Goal: Information Seeking & Learning: Compare options

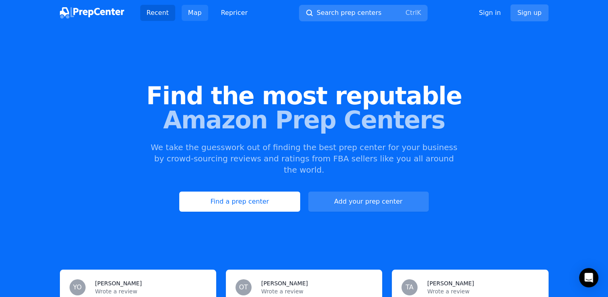
click at [195, 15] on link "Map" at bounding box center [195, 13] width 27 height 16
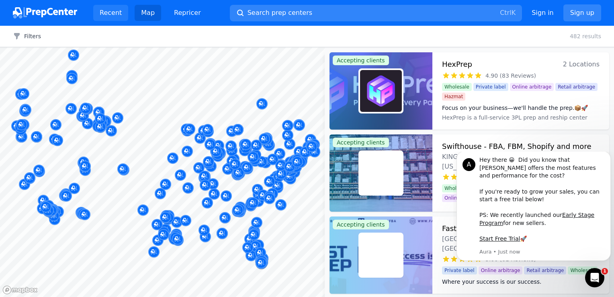
click at [110, 11] on link "Recent" at bounding box center [110, 13] width 35 height 16
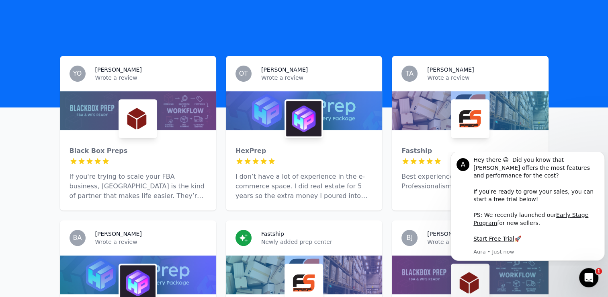
scroll to position [201, 0]
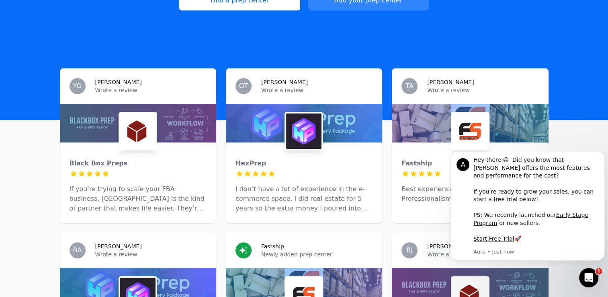
click at [130, 135] on img at bounding box center [137, 130] width 35 height 35
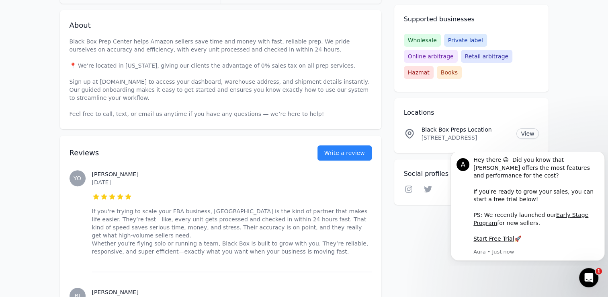
scroll to position [80, 0]
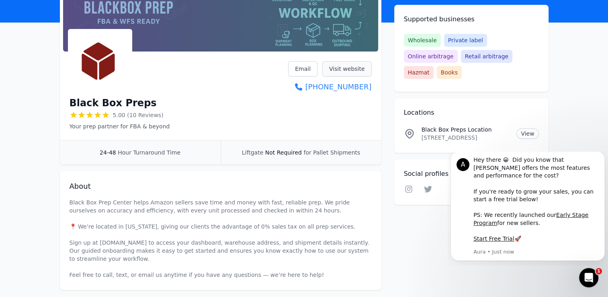
click at [347, 69] on link "Visit website" at bounding box center [347, 68] width 49 height 15
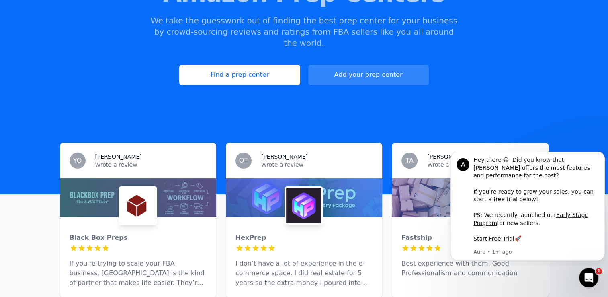
click at [314, 197] on img at bounding box center [303, 205] width 35 height 35
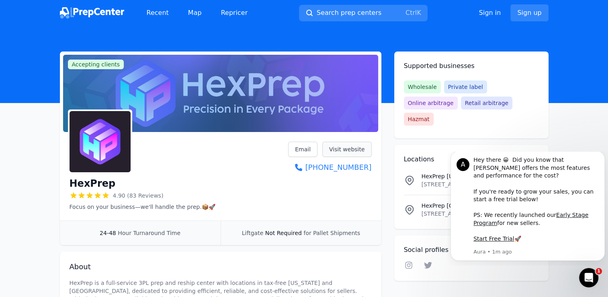
click at [361, 150] on link "Visit website" at bounding box center [347, 149] width 49 height 15
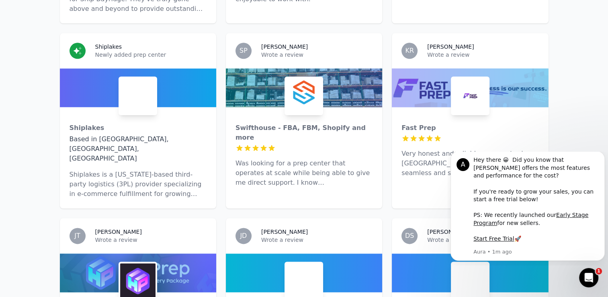
scroll to position [925, 0]
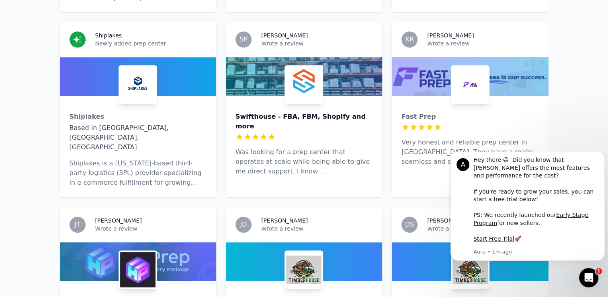
click at [316, 112] on div "Swifthouse - FBA, FBM, Shopify and more" at bounding box center [304, 121] width 137 height 19
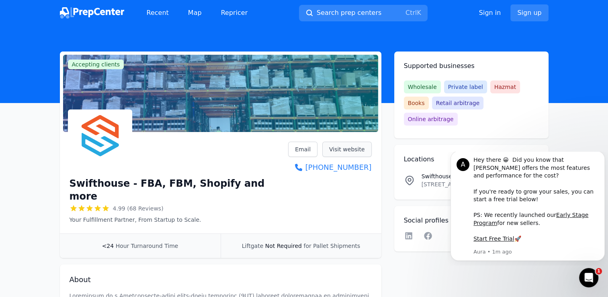
click at [355, 146] on link "Visit website" at bounding box center [347, 149] width 49 height 15
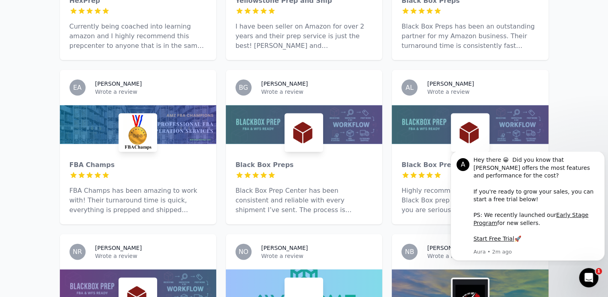
scroll to position [1695, 0]
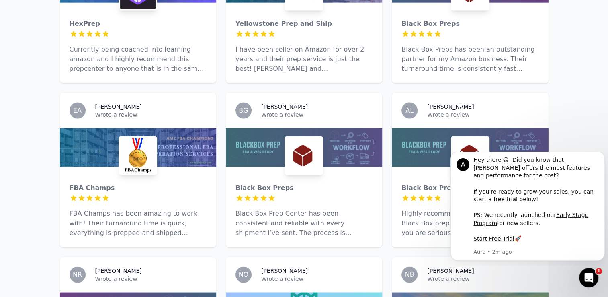
click at [126, 138] on img at bounding box center [137, 155] width 35 height 35
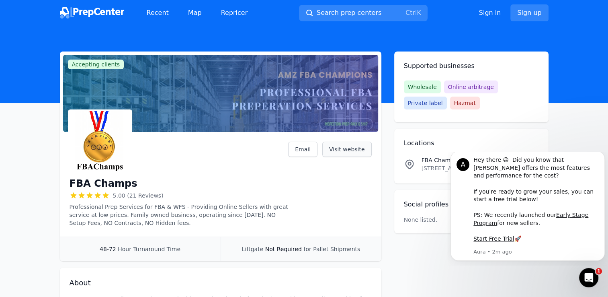
click at [347, 147] on link "Visit website" at bounding box center [347, 149] width 49 height 15
